Goal: Transaction & Acquisition: Download file/media

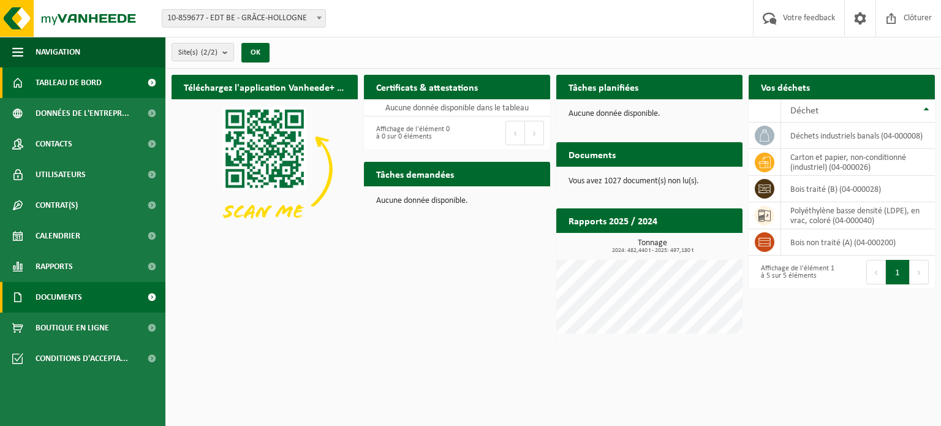
click at [76, 293] on span "Documents" at bounding box center [59, 297] width 47 height 31
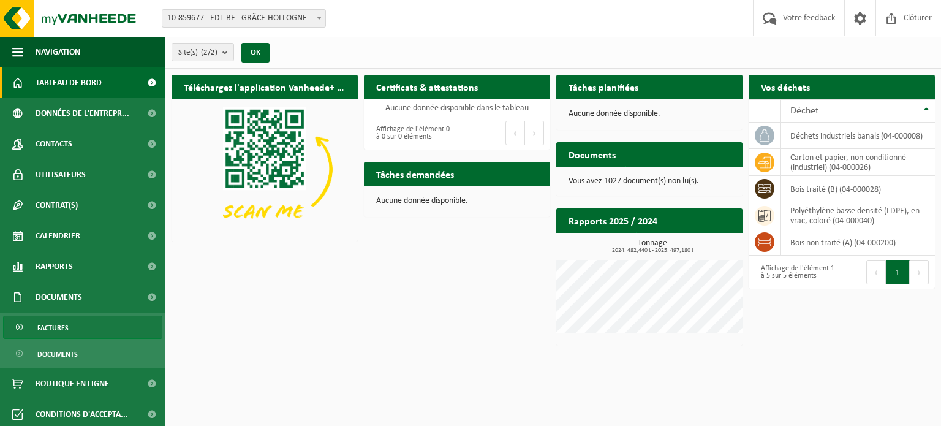
click at [77, 325] on link "Factures" at bounding box center [82, 327] width 159 height 23
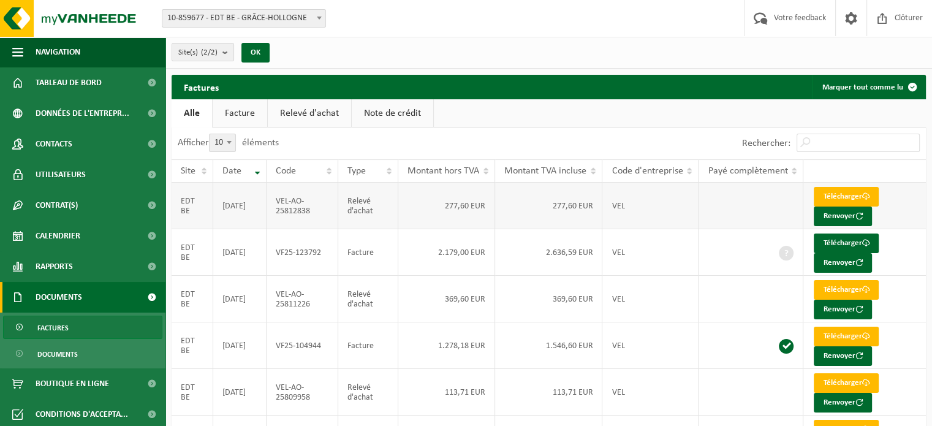
click at [247, 210] on td "2025-09-08" at bounding box center [239, 206] width 53 height 47
click at [841, 196] on link "Télécharger" at bounding box center [846, 197] width 65 height 20
